Goal: Information Seeking & Learning: Learn about a topic

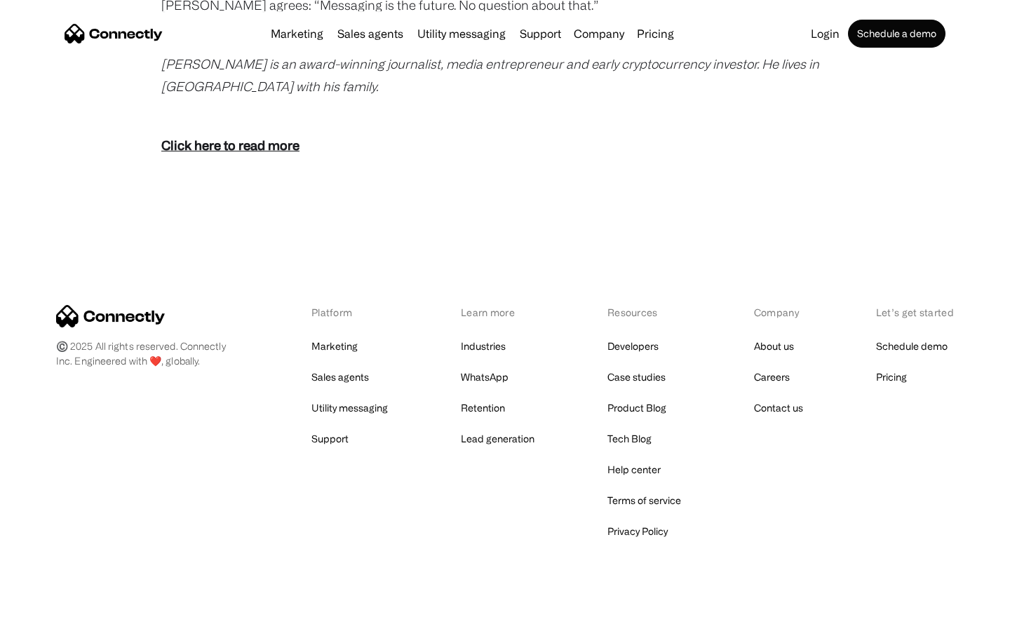
scroll to position [2776, 0]
